Goal: Transaction & Acquisition: Purchase product/service

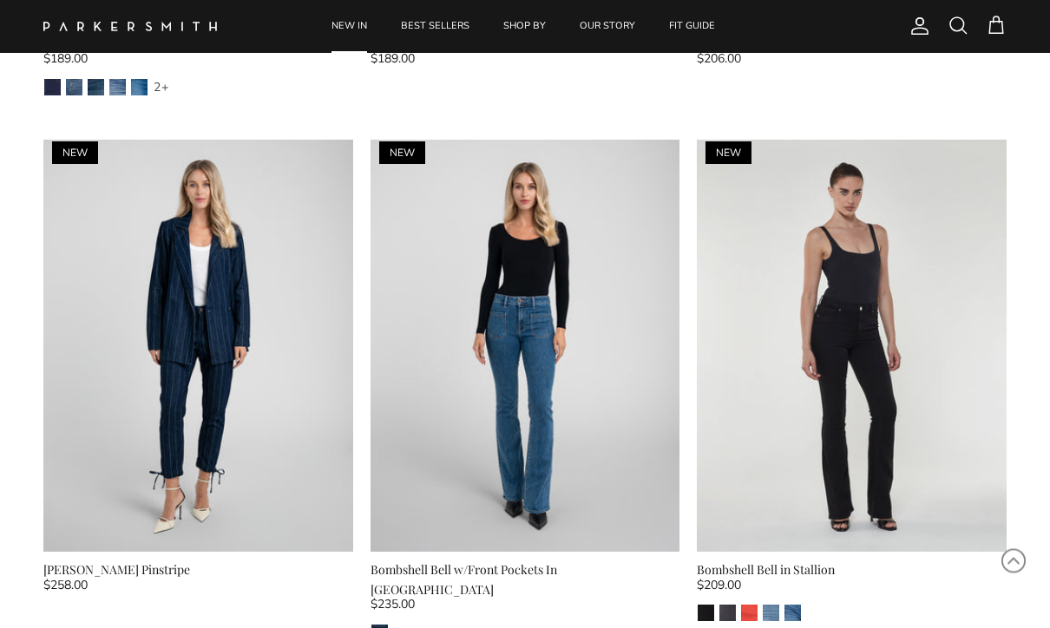
scroll to position [4194, 0]
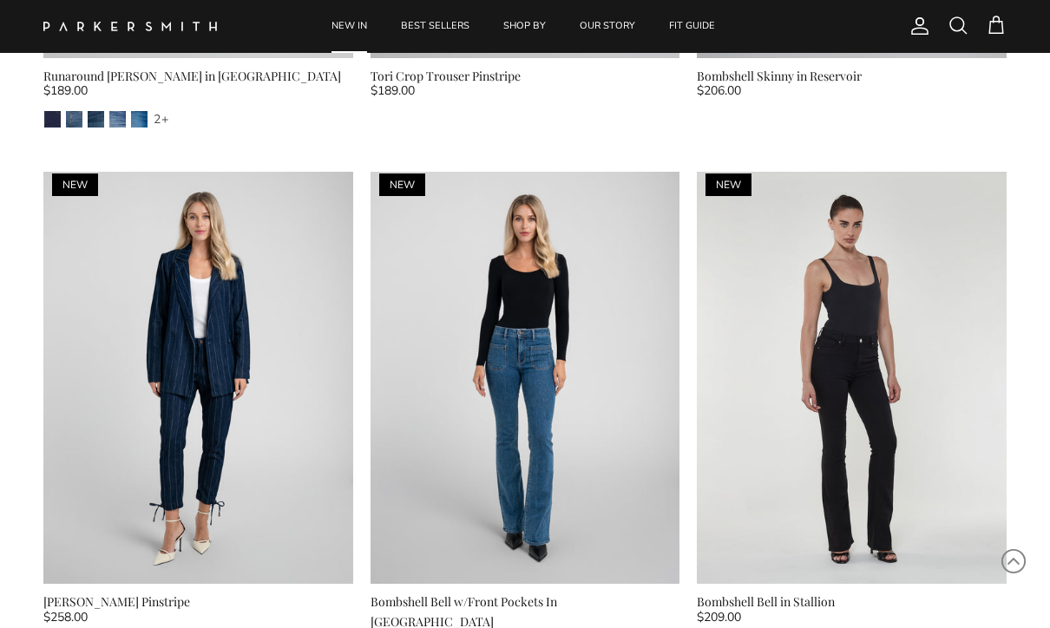
click at [325, 535] on link "Quick buy" at bounding box center [525, 555] width 293 height 41
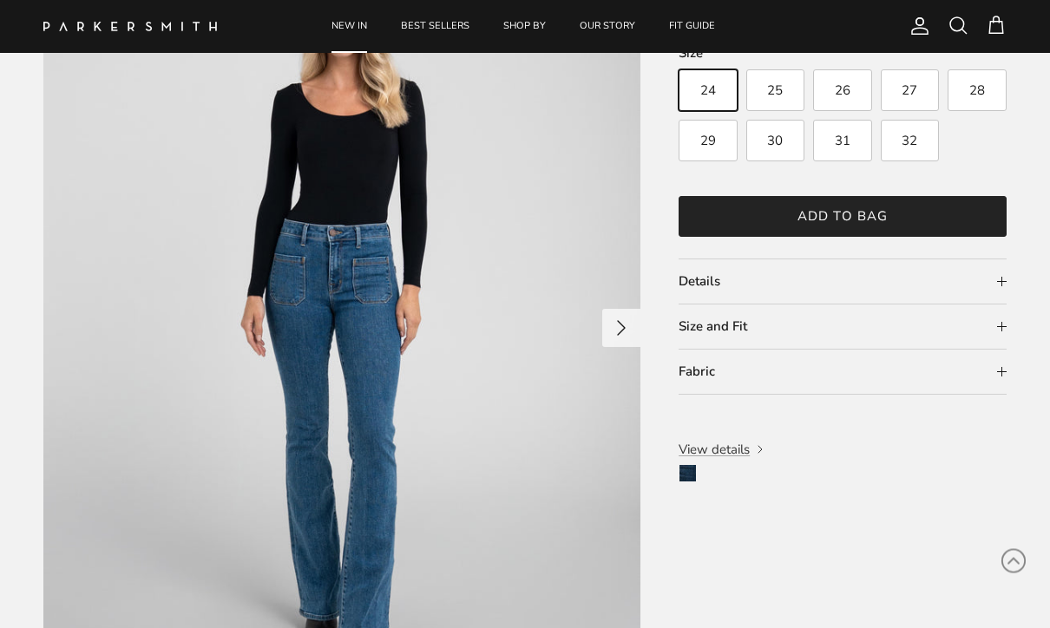
scroll to position [5024, 0]
click at [325, 260] on summary "Details" at bounding box center [843, 282] width 328 height 44
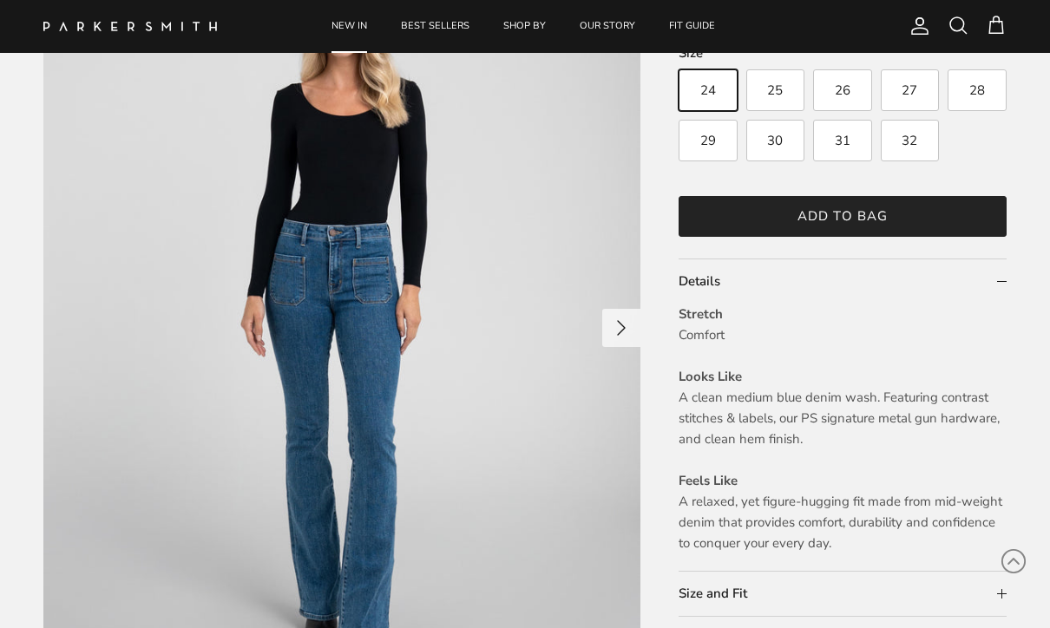
click at [325, 550] on summary "Size and Fit" at bounding box center [843, 594] width 328 height 44
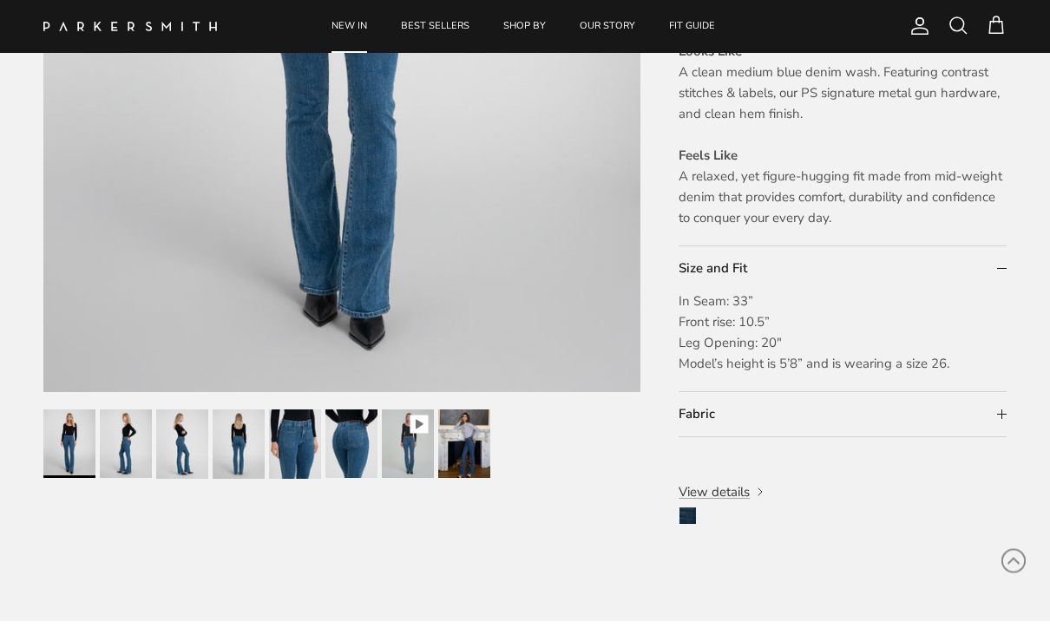
scroll to position [5350, 0]
click at [325, 484] on span "View details" at bounding box center [714, 492] width 71 height 17
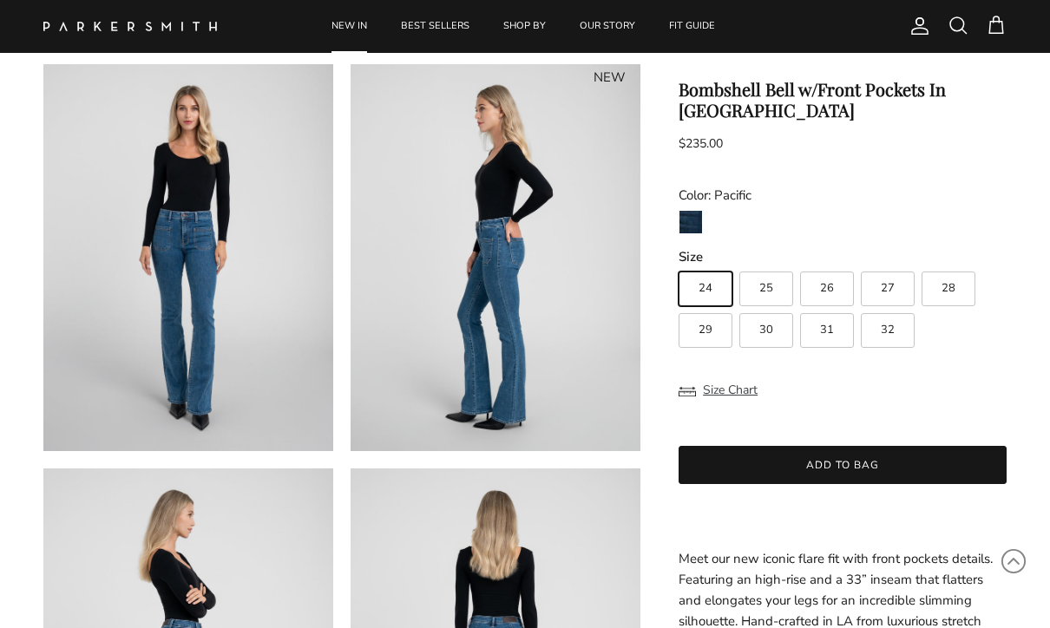
scroll to position [82, 0]
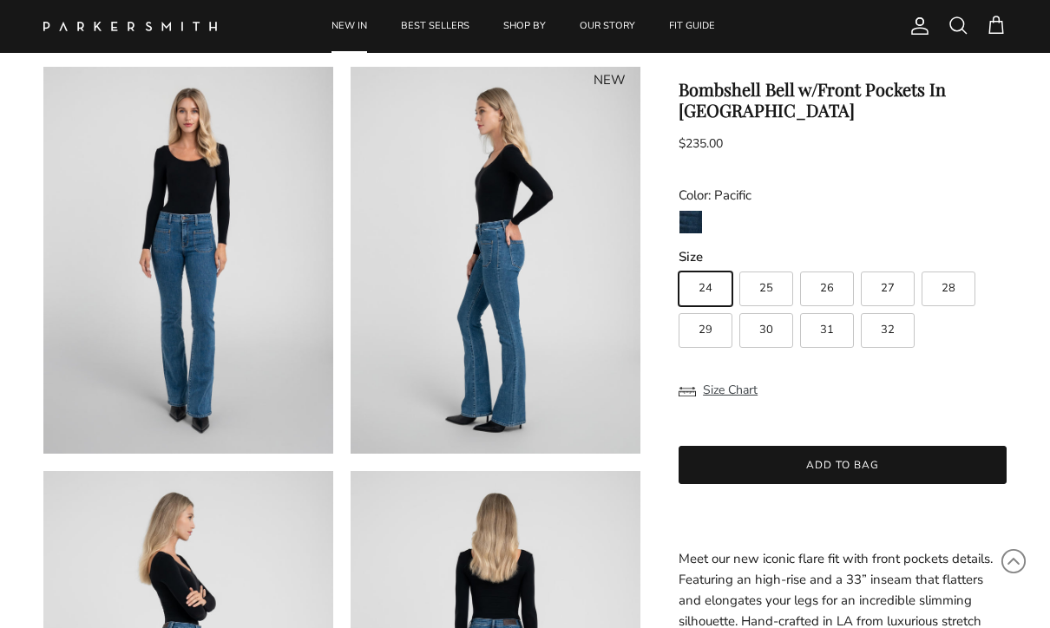
click at [699, 387] on button "Size Chart" at bounding box center [718, 390] width 79 height 33
click at [707, 392] on button "Size Chart" at bounding box center [718, 390] width 79 height 33
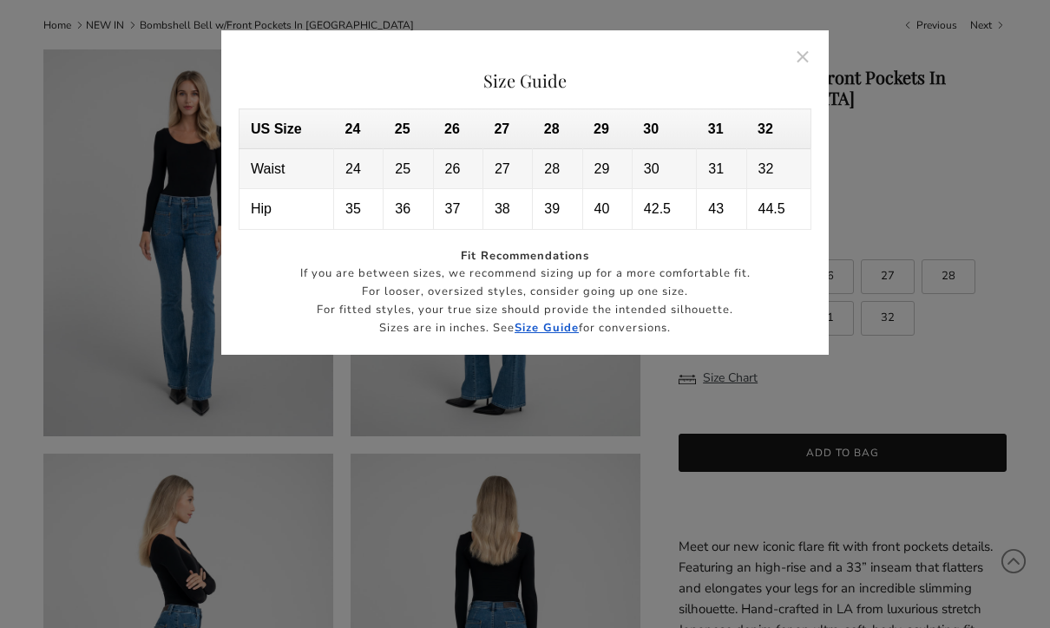
click at [802, 50] on button "Close" at bounding box center [804, 56] width 40 height 40
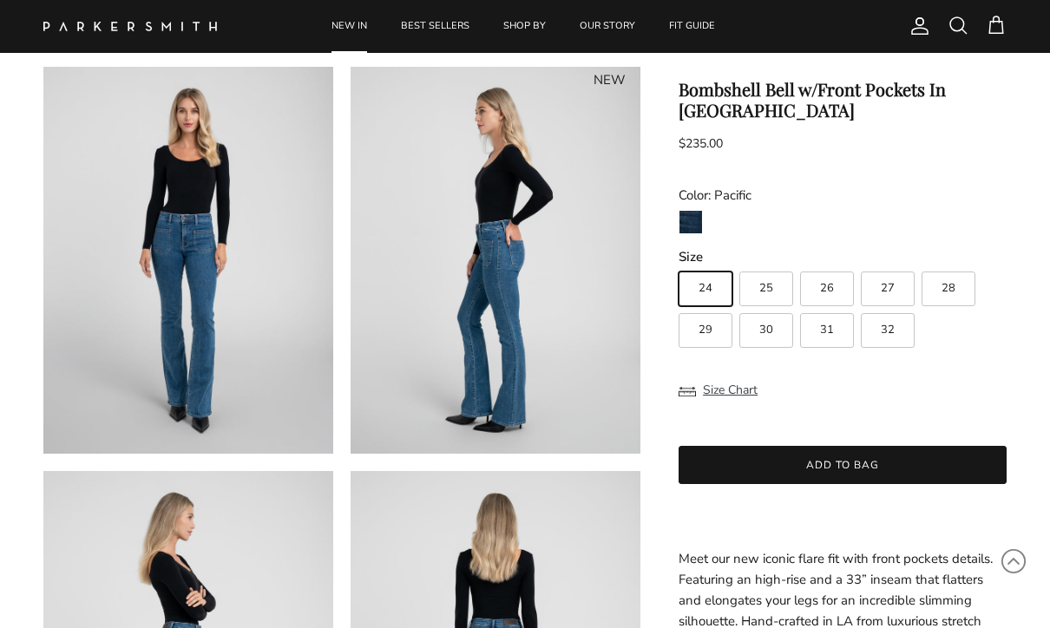
click at [826, 326] on span "31" at bounding box center [827, 330] width 14 height 11
click at [679, 265] on input "31" at bounding box center [678, 264] width 1 height 1
radio input "true"
click at [753, 469] on button "Add to bag" at bounding box center [843, 465] width 328 height 38
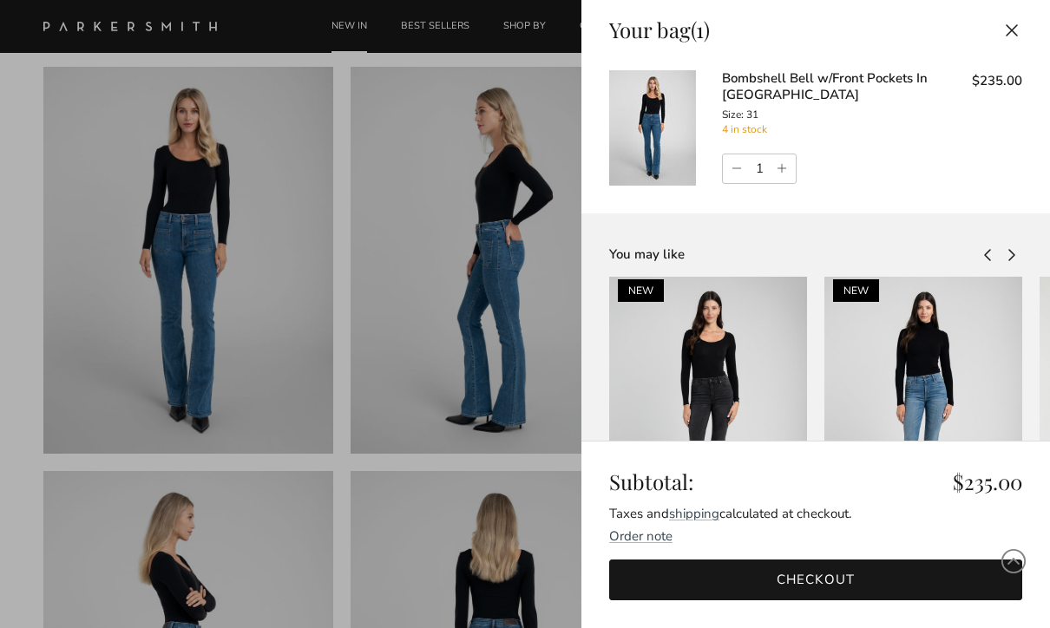
click at [768, 560] on link "Checkout" at bounding box center [815, 580] width 413 height 41
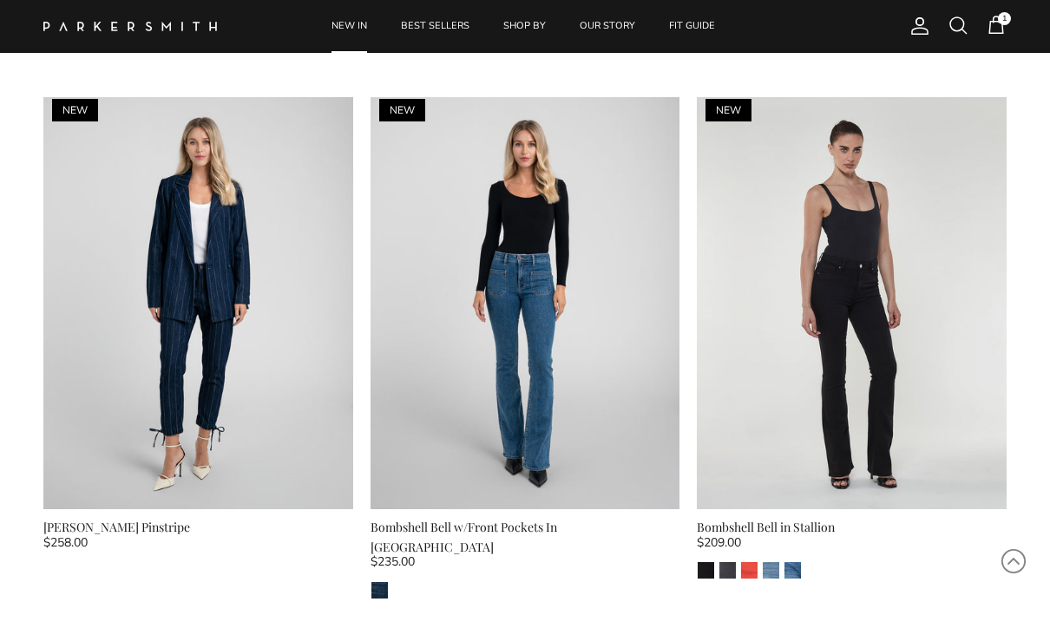
scroll to position [4269, 0]
click at [446, 459] on link "Quick buy" at bounding box center [525, 479] width 293 height 41
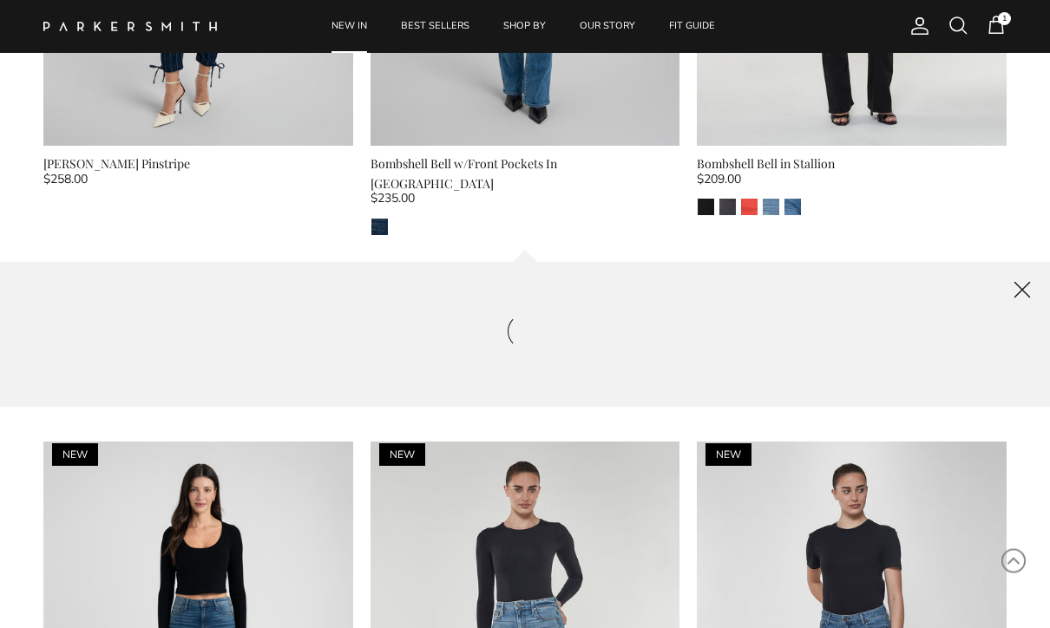
scroll to position [4692, 0]
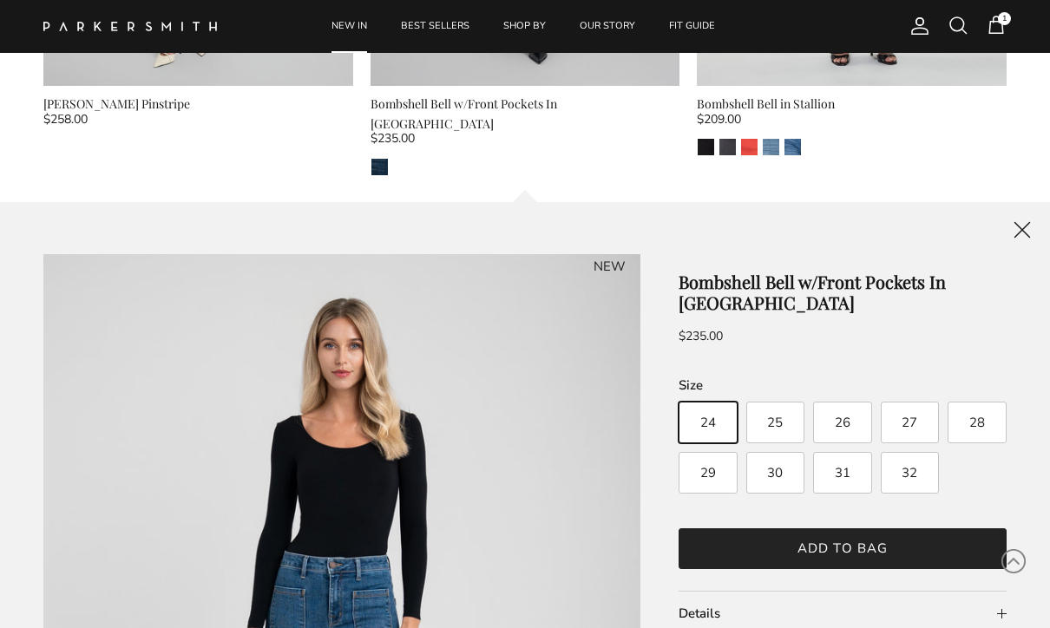
click at [842, 467] on span "31" at bounding box center [843, 473] width 16 height 13
click at [679, 393] on input "31" at bounding box center [678, 392] width 1 height 1
radio input "true"
click at [737, 529] on button "Add to bag" at bounding box center [843, 549] width 328 height 41
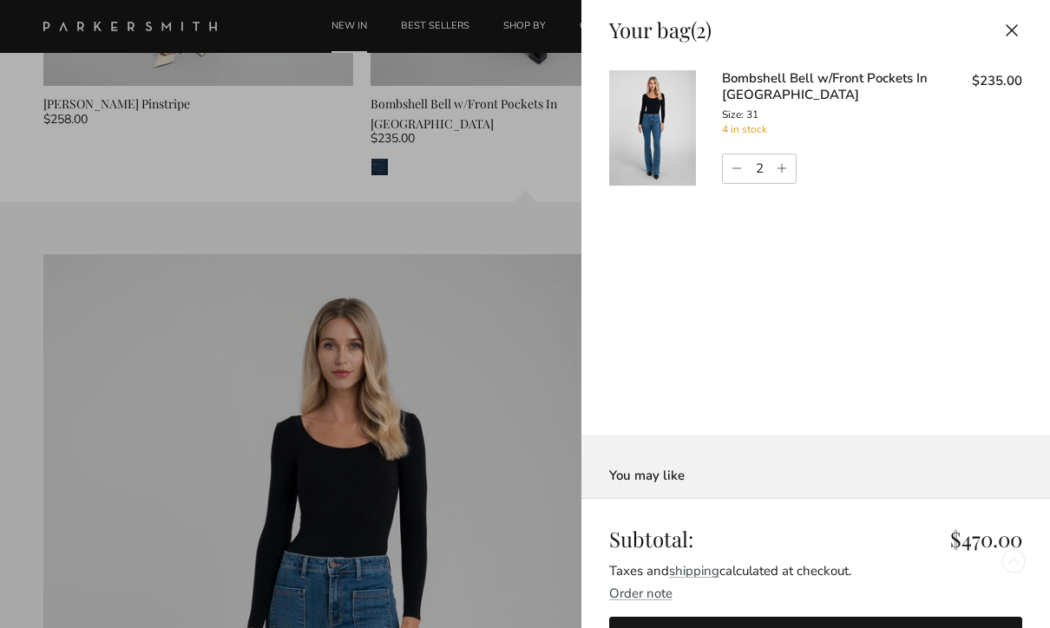
scroll to position [0, 0]
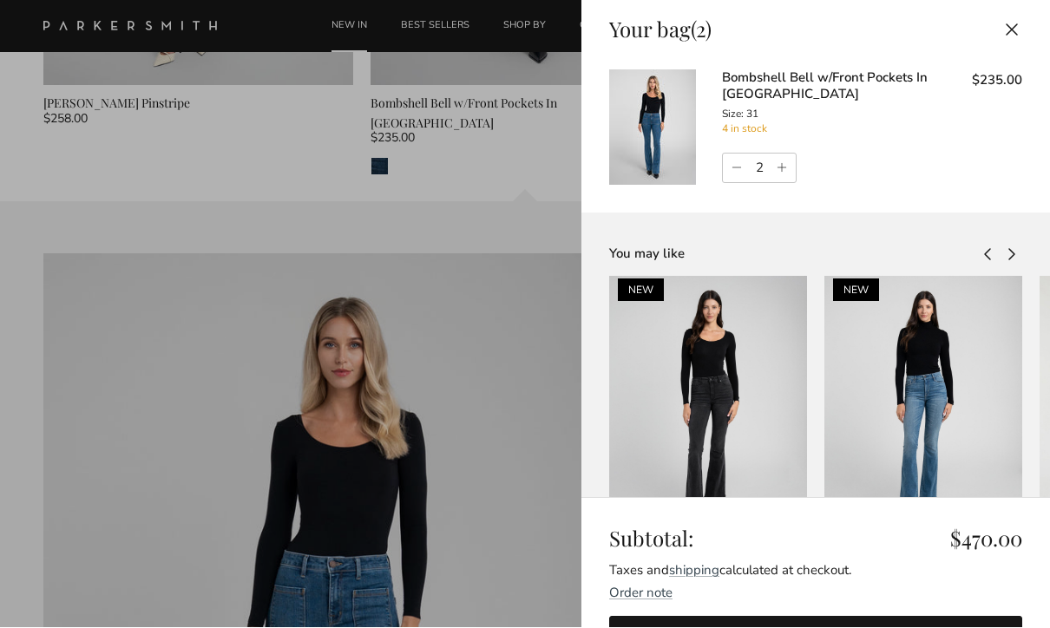
click at [690, 617] on link "Checkout" at bounding box center [815, 637] width 413 height 41
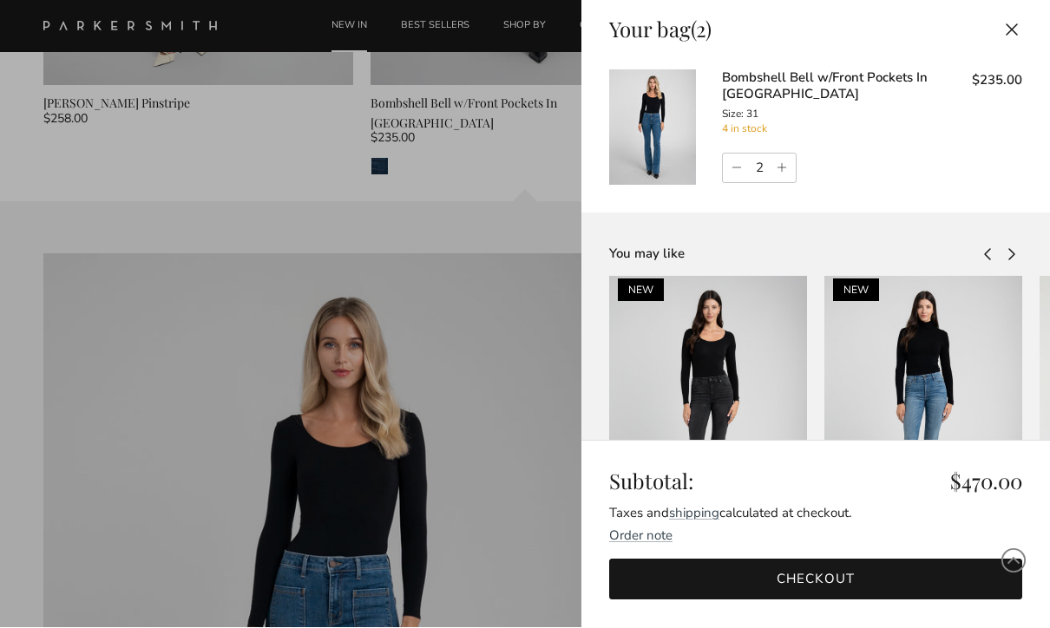
click at [734, 170] on link "Decrease quantity" at bounding box center [734, 170] width 23 height 30
type input "1"
click at [762, 560] on link "Checkout" at bounding box center [815, 580] width 413 height 41
